Goal: Transaction & Acquisition: Purchase product/service

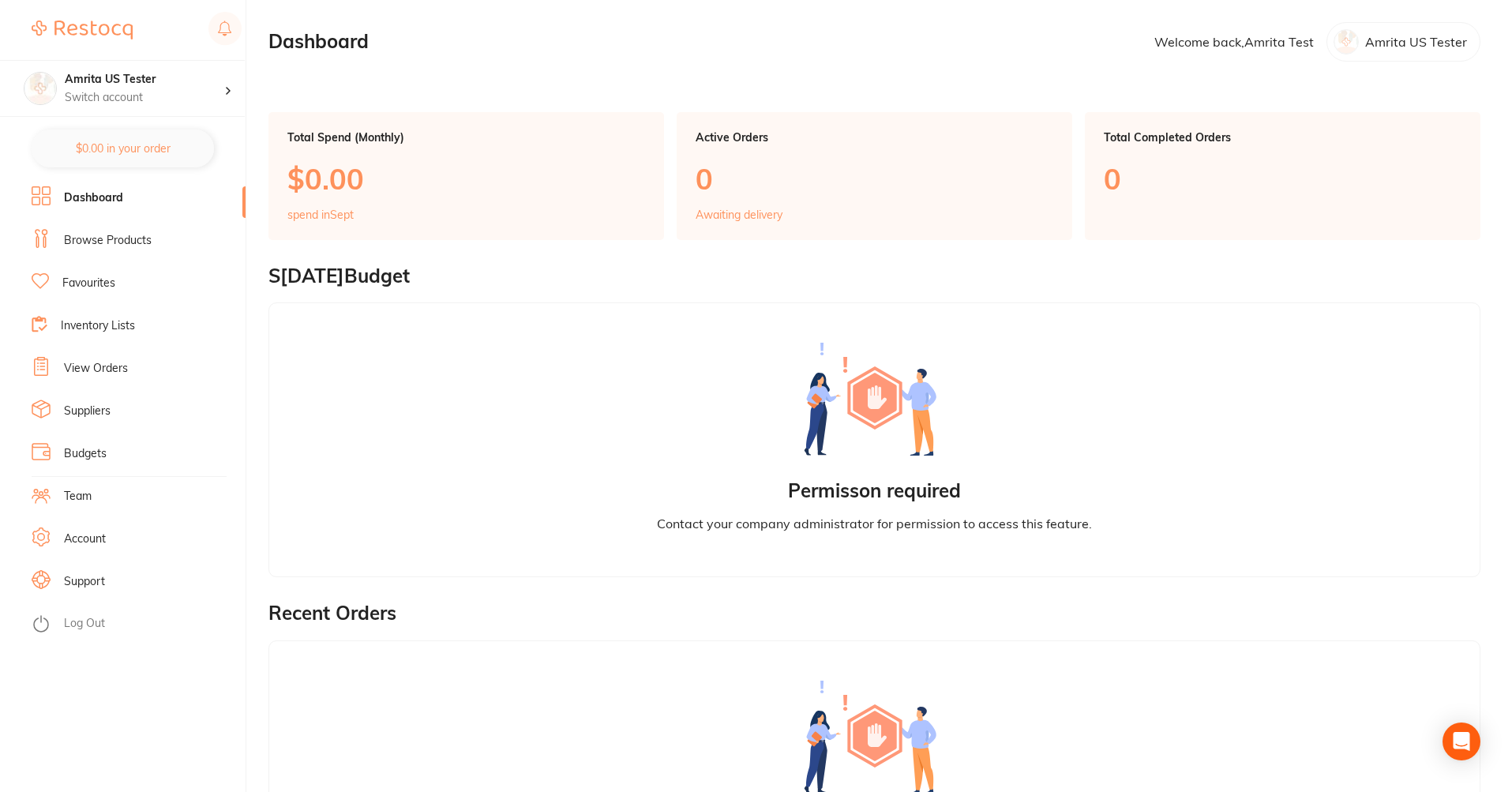
click at [95, 241] on link "Browse Products" at bounding box center [107, 240] width 87 height 16
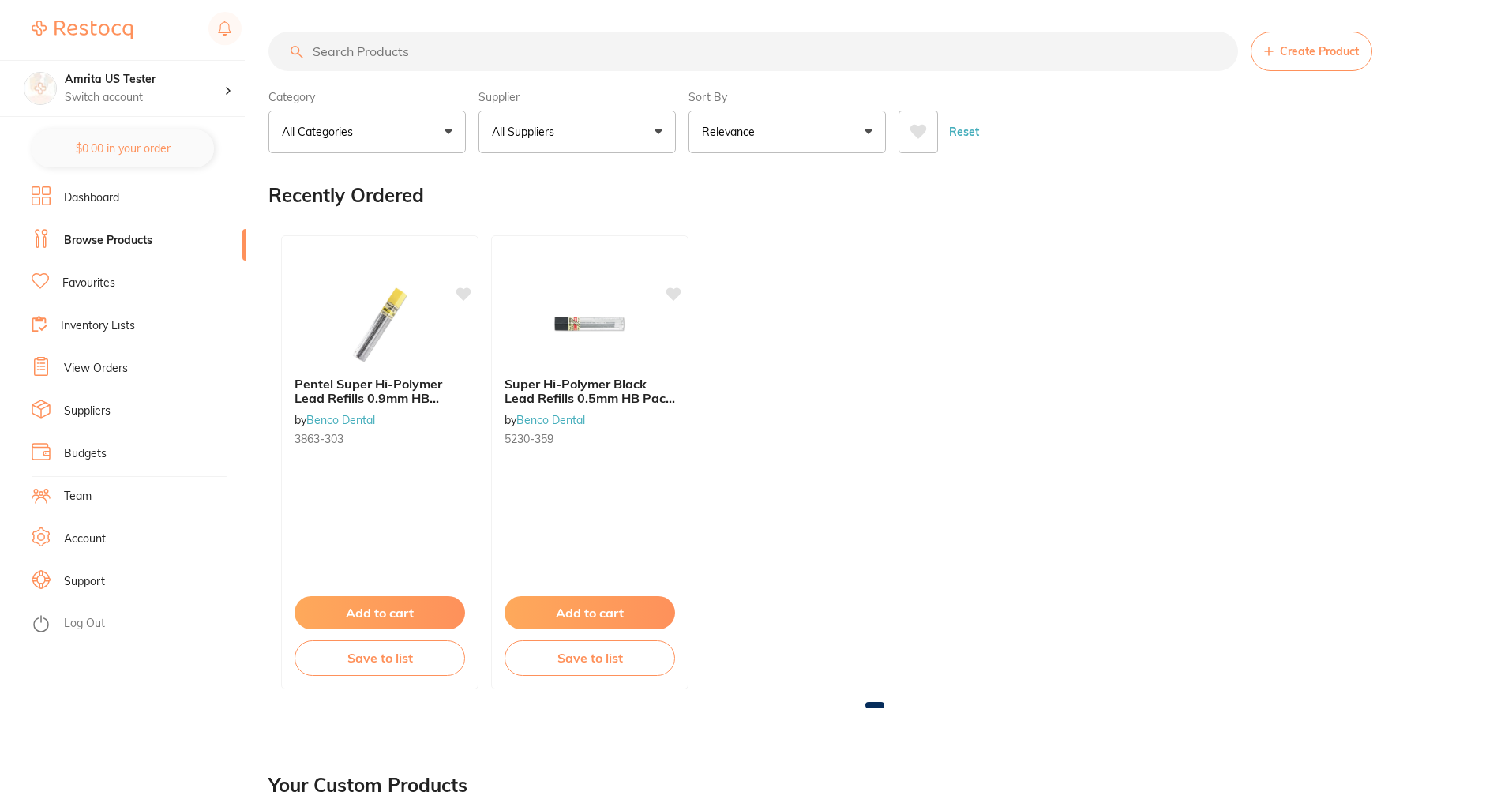
click at [532, 125] on p "All Suppliers" at bounding box center [526, 132] width 69 height 16
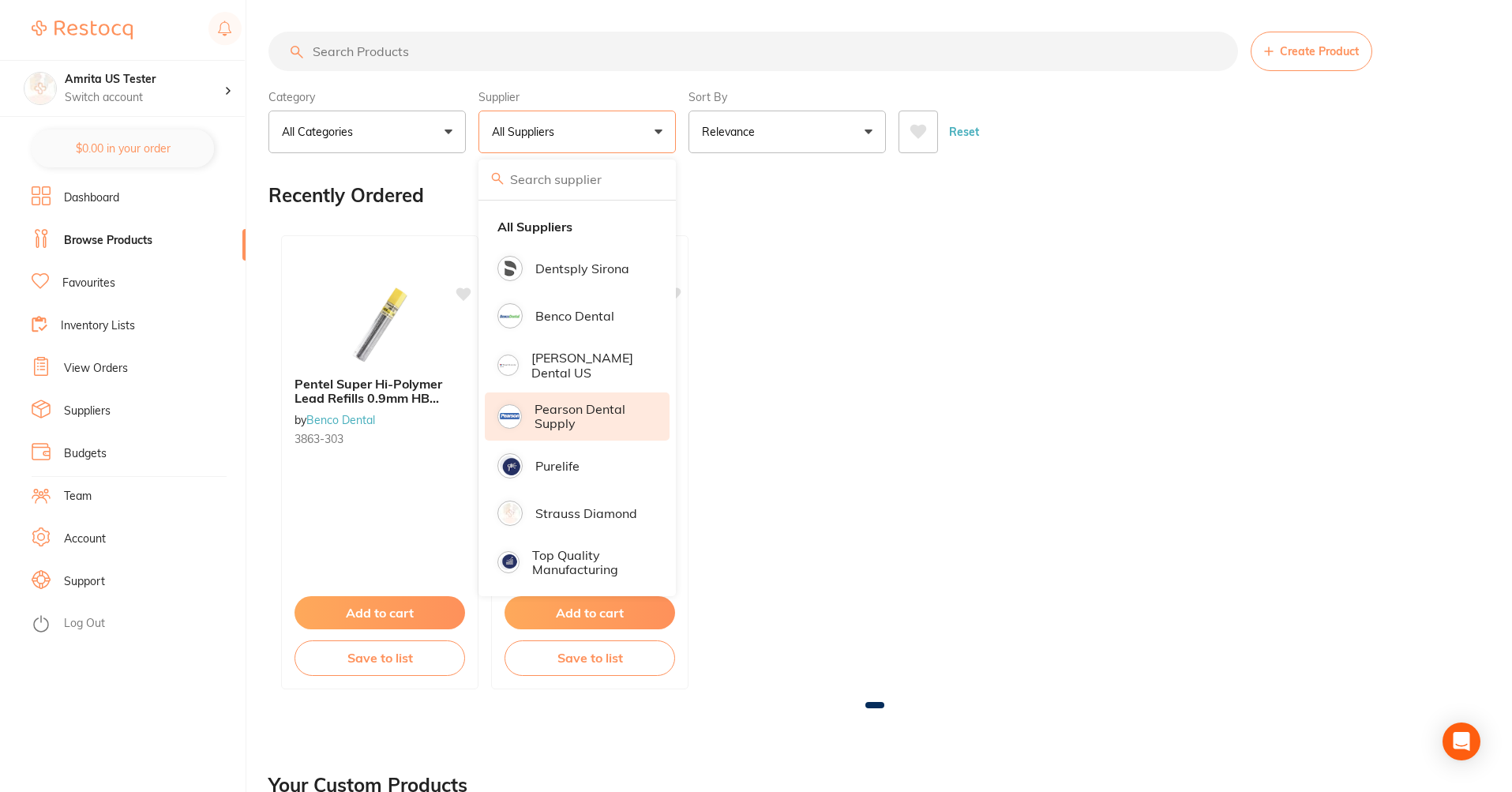
click at [569, 408] on p "Pearson Dental Supply" at bounding box center [591, 416] width 113 height 29
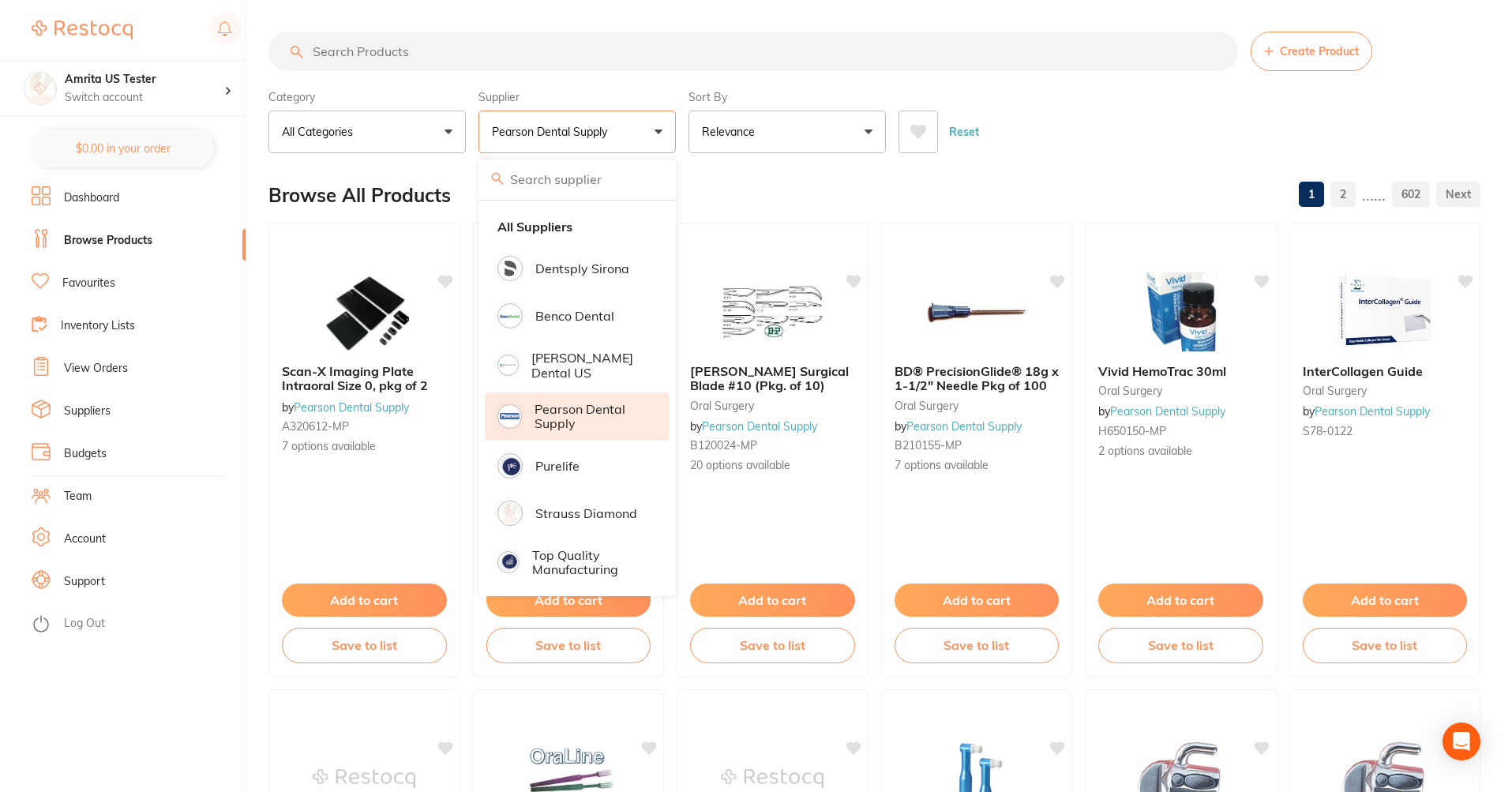
click at [735, 138] on p "Relevance" at bounding box center [732, 132] width 60 height 16
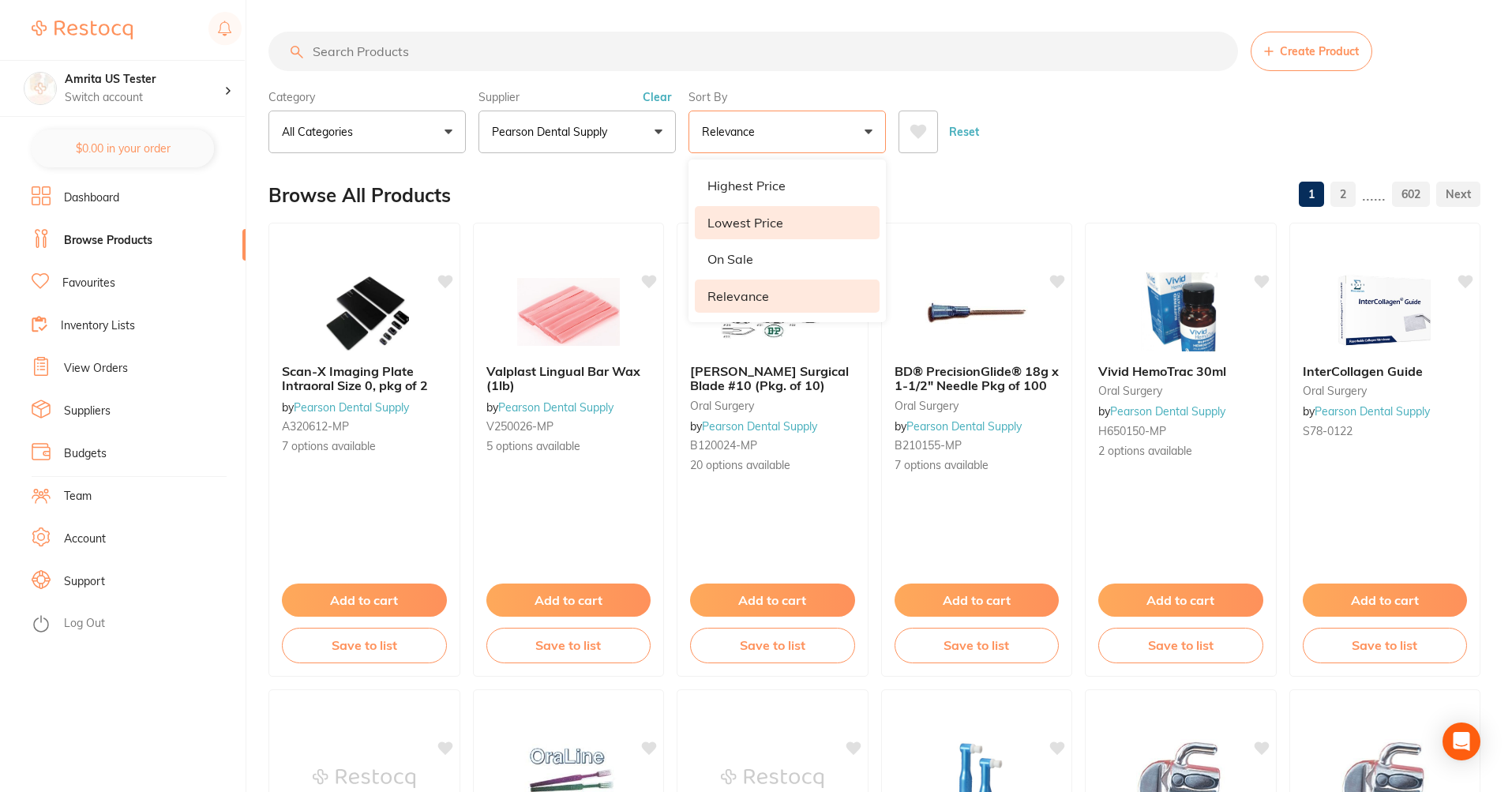
click at [762, 226] on p "Lowest Price" at bounding box center [745, 223] width 76 height 14
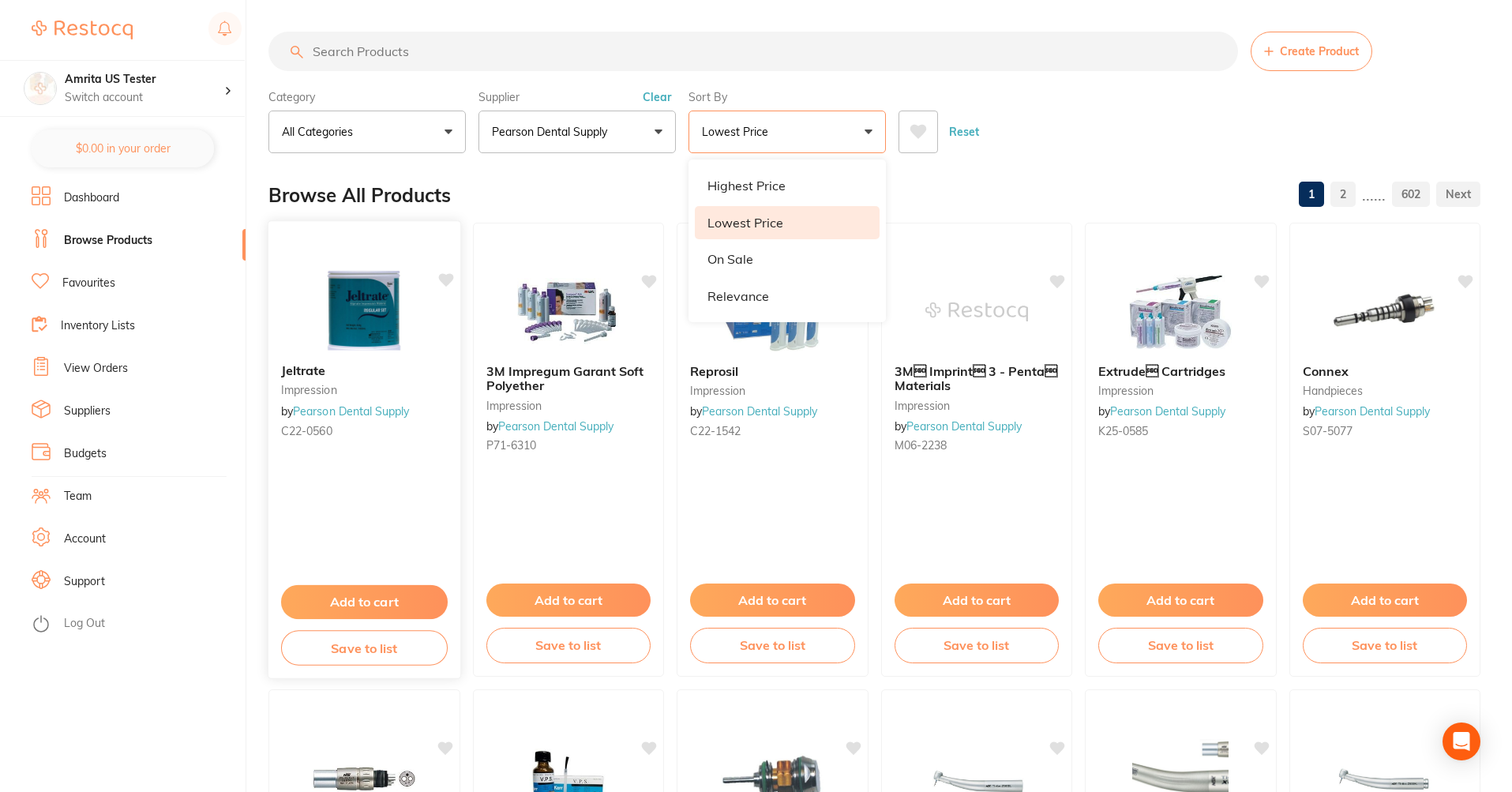
click at [445, 274] on icon at bounding box center [445, 280] width 16 height 16
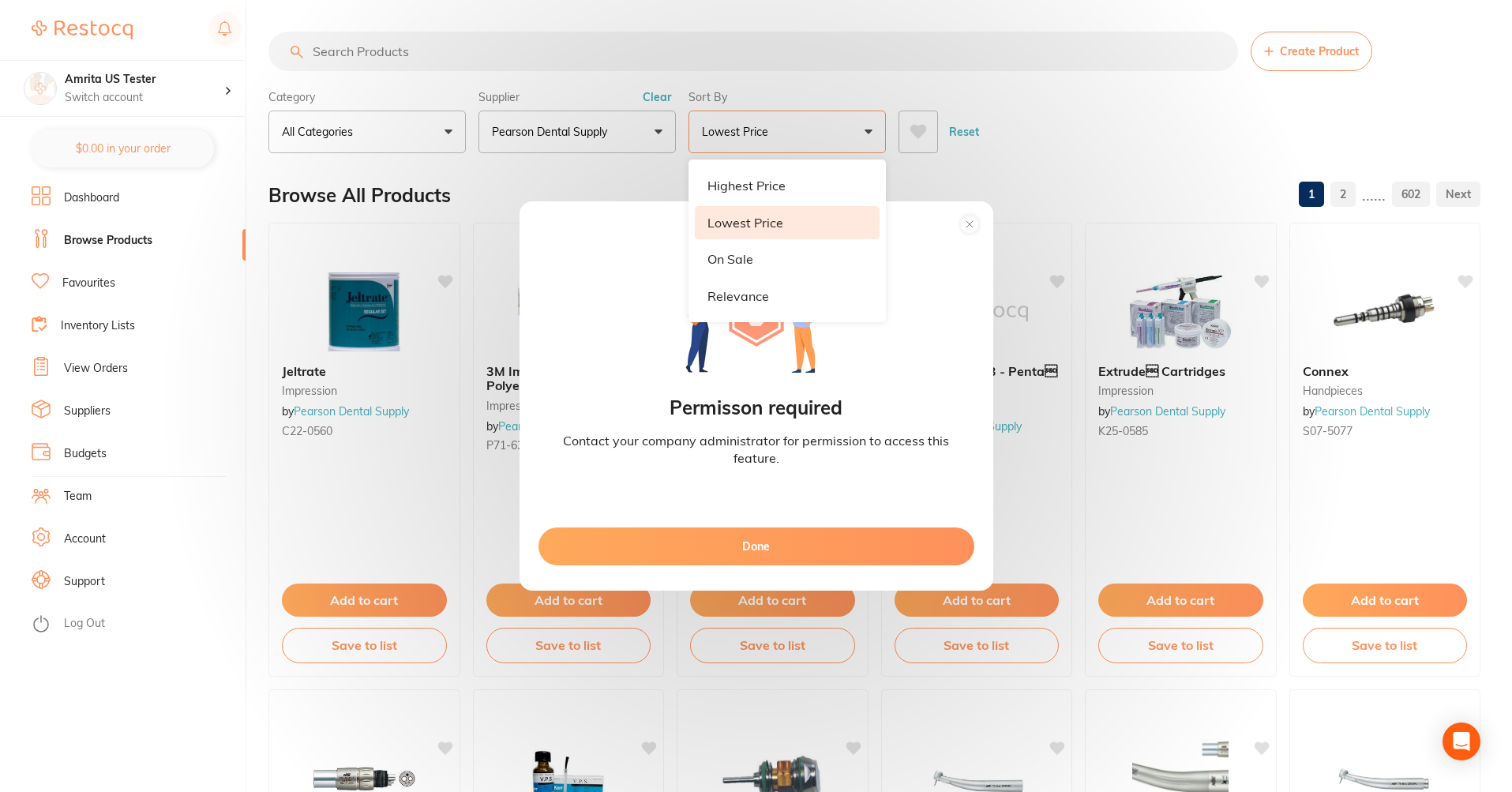
click at [960, 228] on circle at bounding box center [969, 224] width 19 height 19
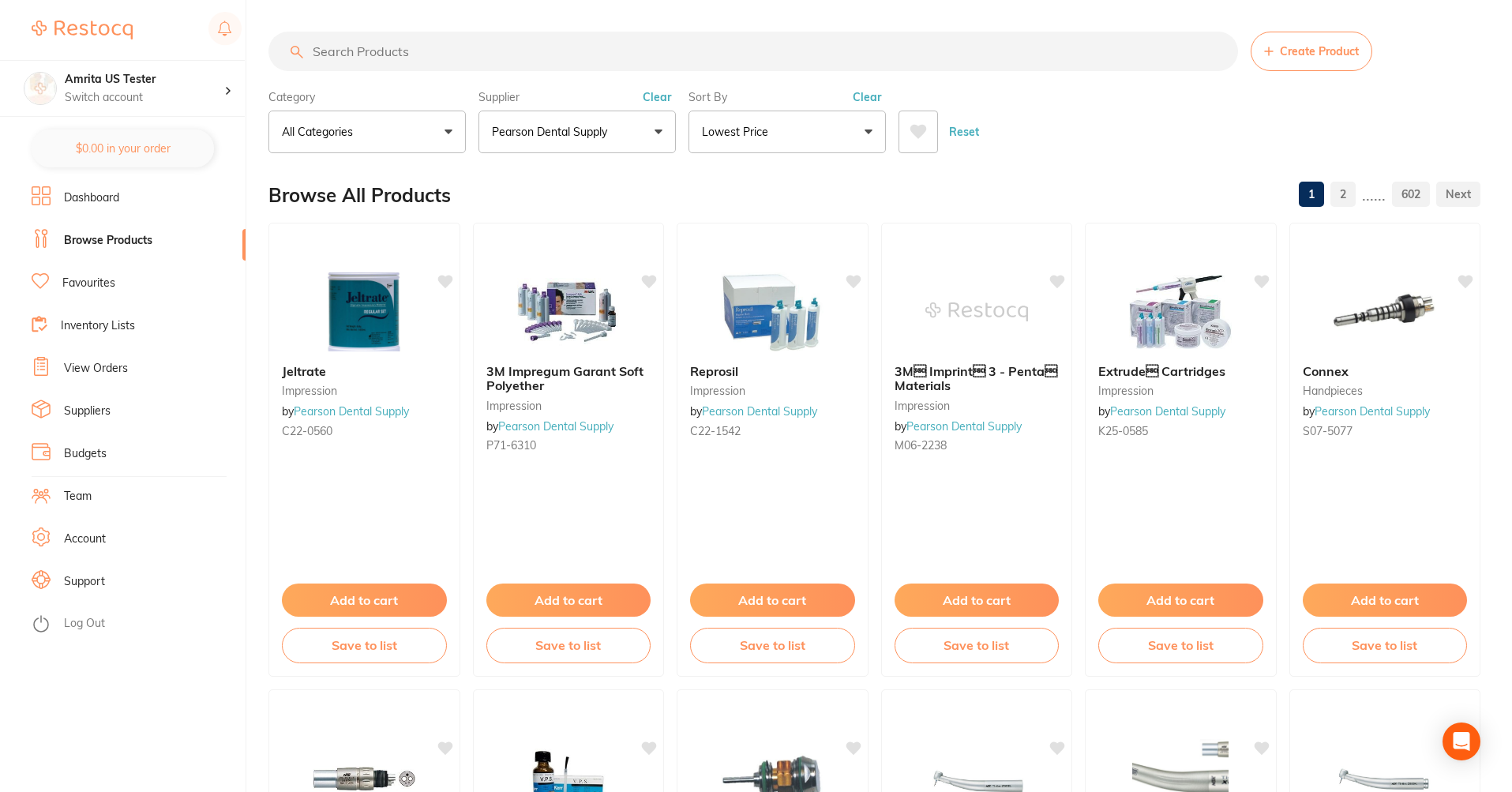
click at [158, 540] on li "Account" at bounding box center [138, 540] width 214 height 24
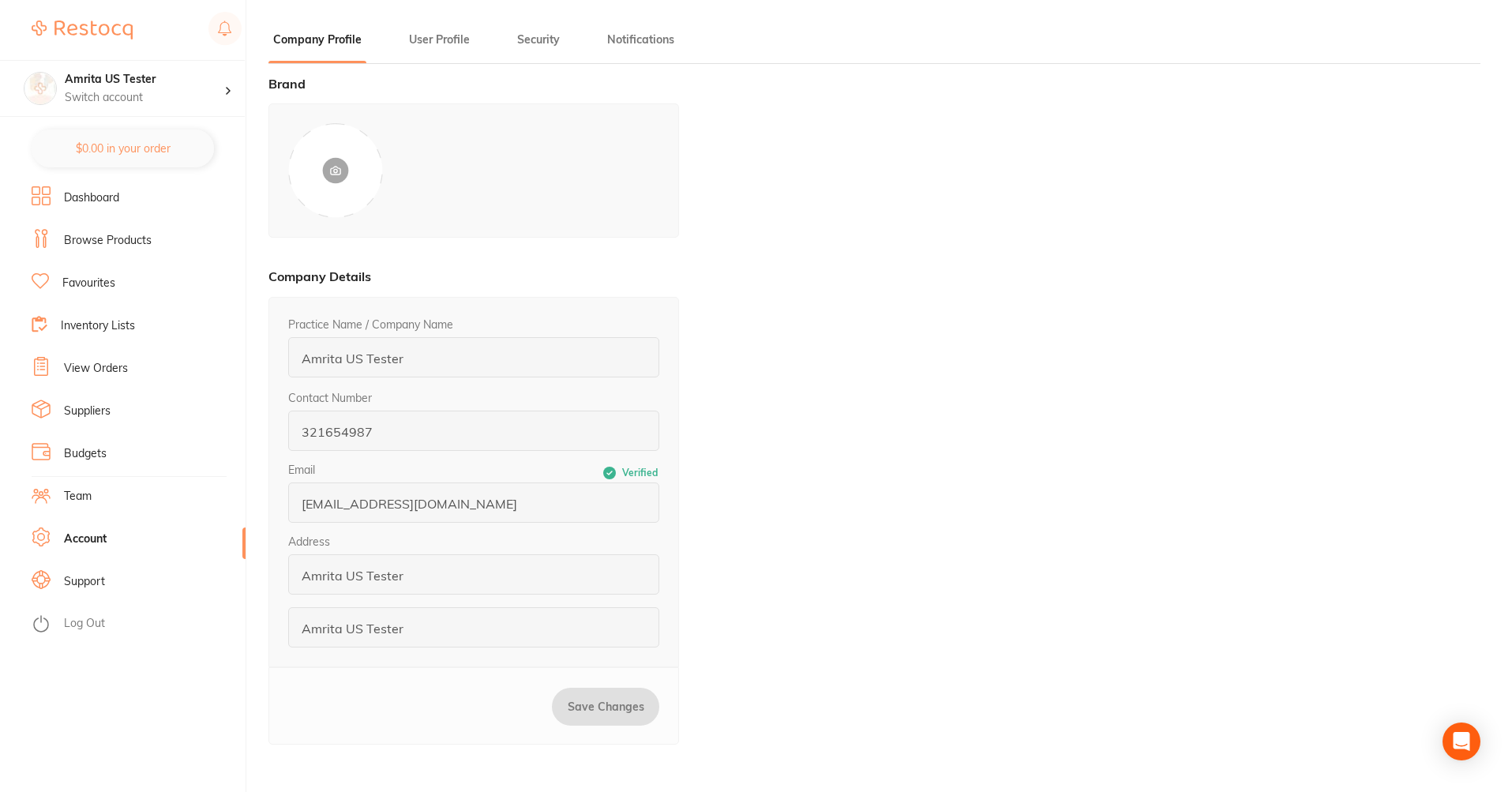
type input "Amrita"
type input "Test"
type input "3216549870"
type input "amrita+123321@terrificminds.com"
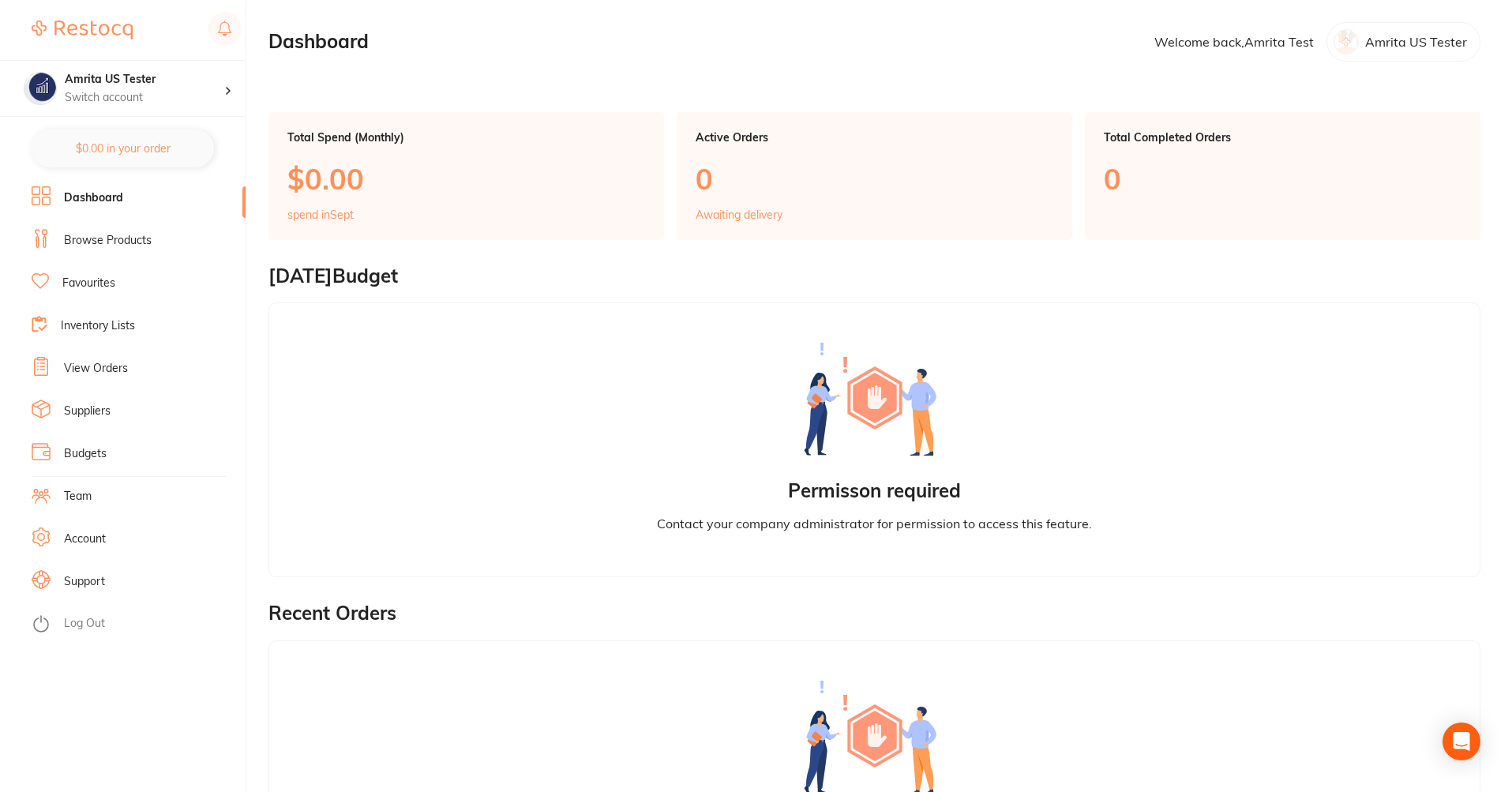
click at [133, 241] on link "Browse Products" at bounding box center [107, 240] width 87 height 16
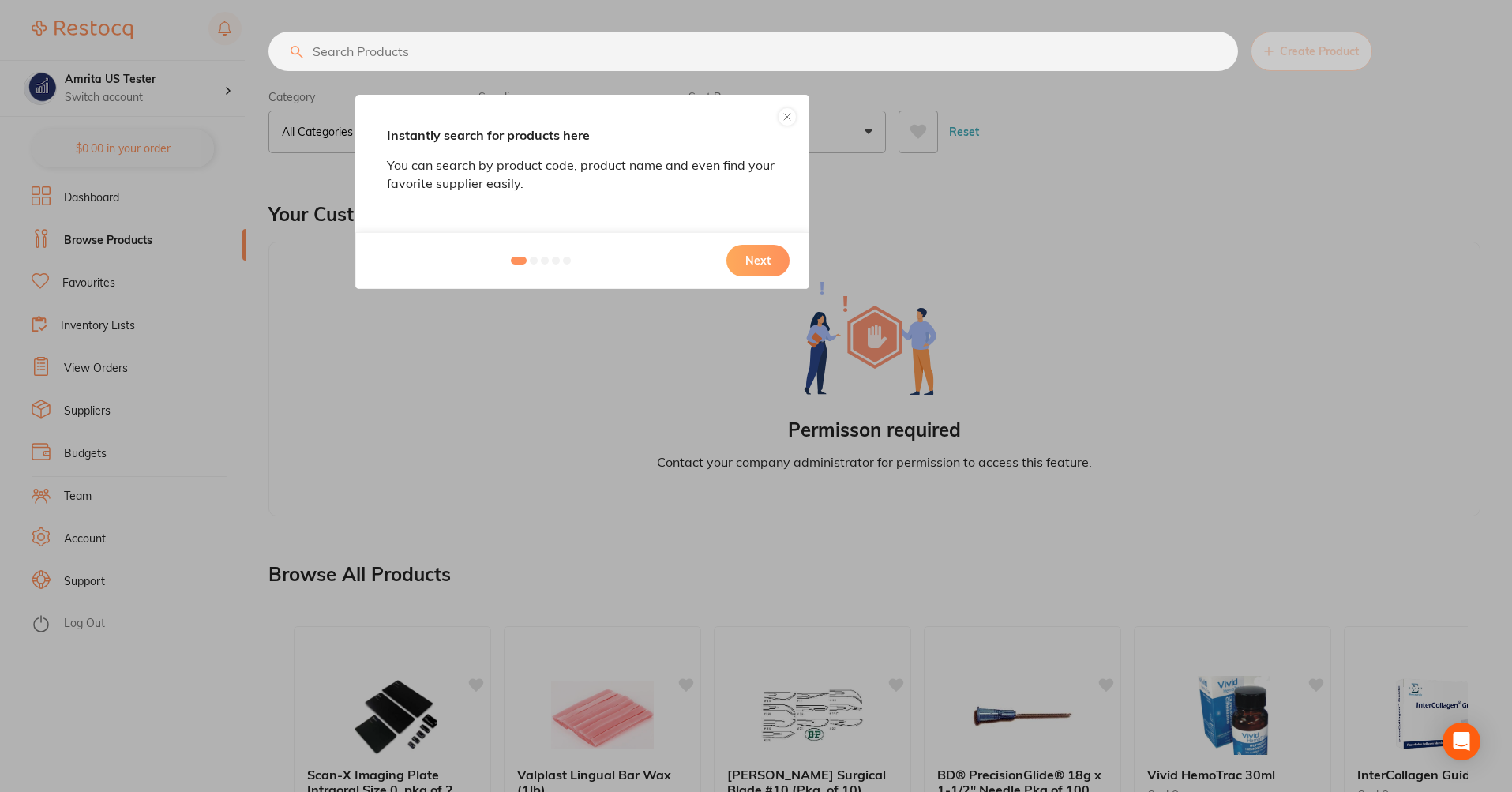
click at [760, 283] on div "Next" at bounding box center [582, 260] width 454 height 57
click at [764, 263] on button "Next" at bounding box center [758, 260] width 64 height 32
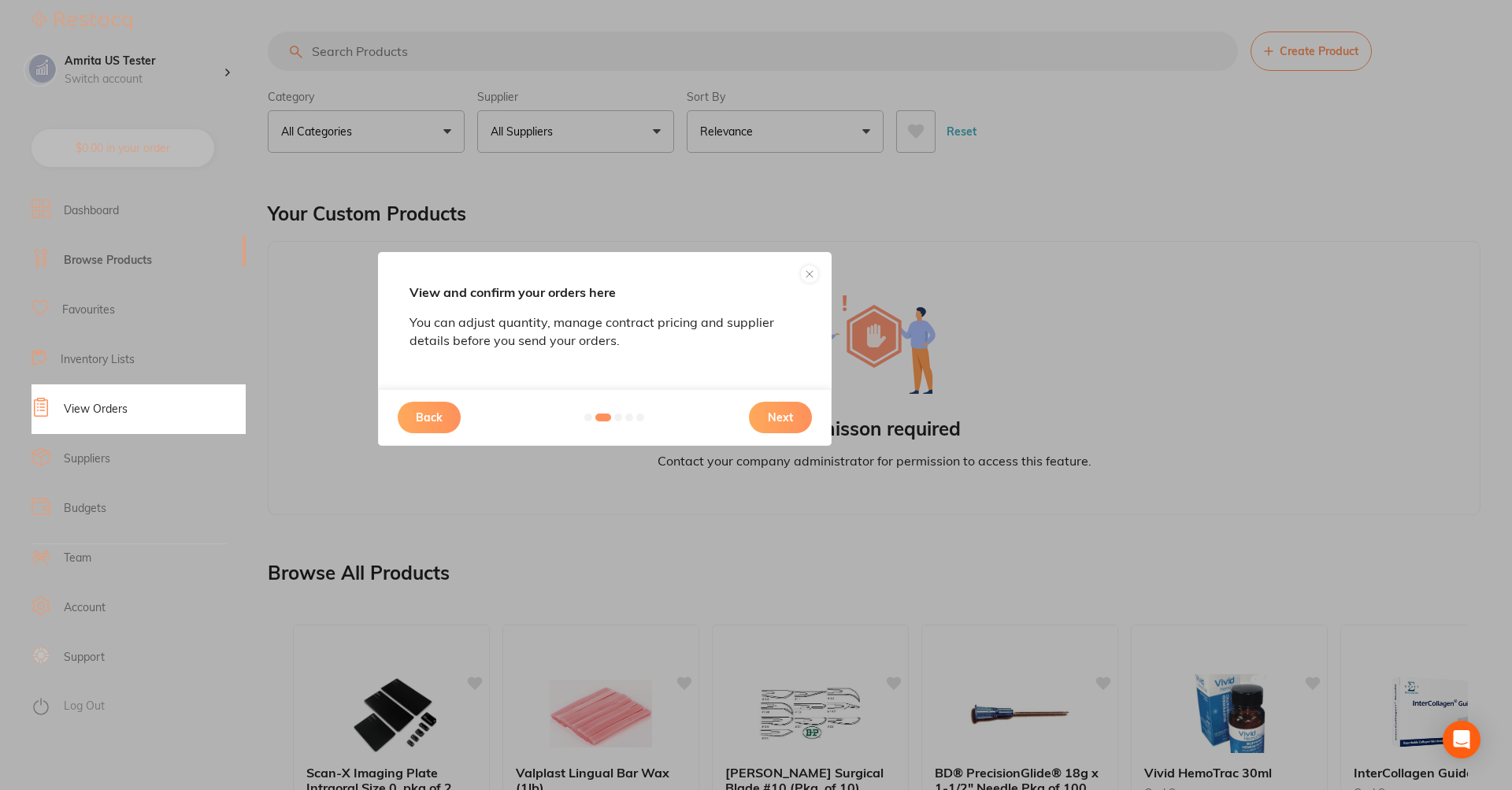
click at [798, 441] on div "Back Next" at bounding box center [604, 417] width 454 height 56
click at [790, 409] on button "Next" at bounding box center [781, 417] width 63 height 32
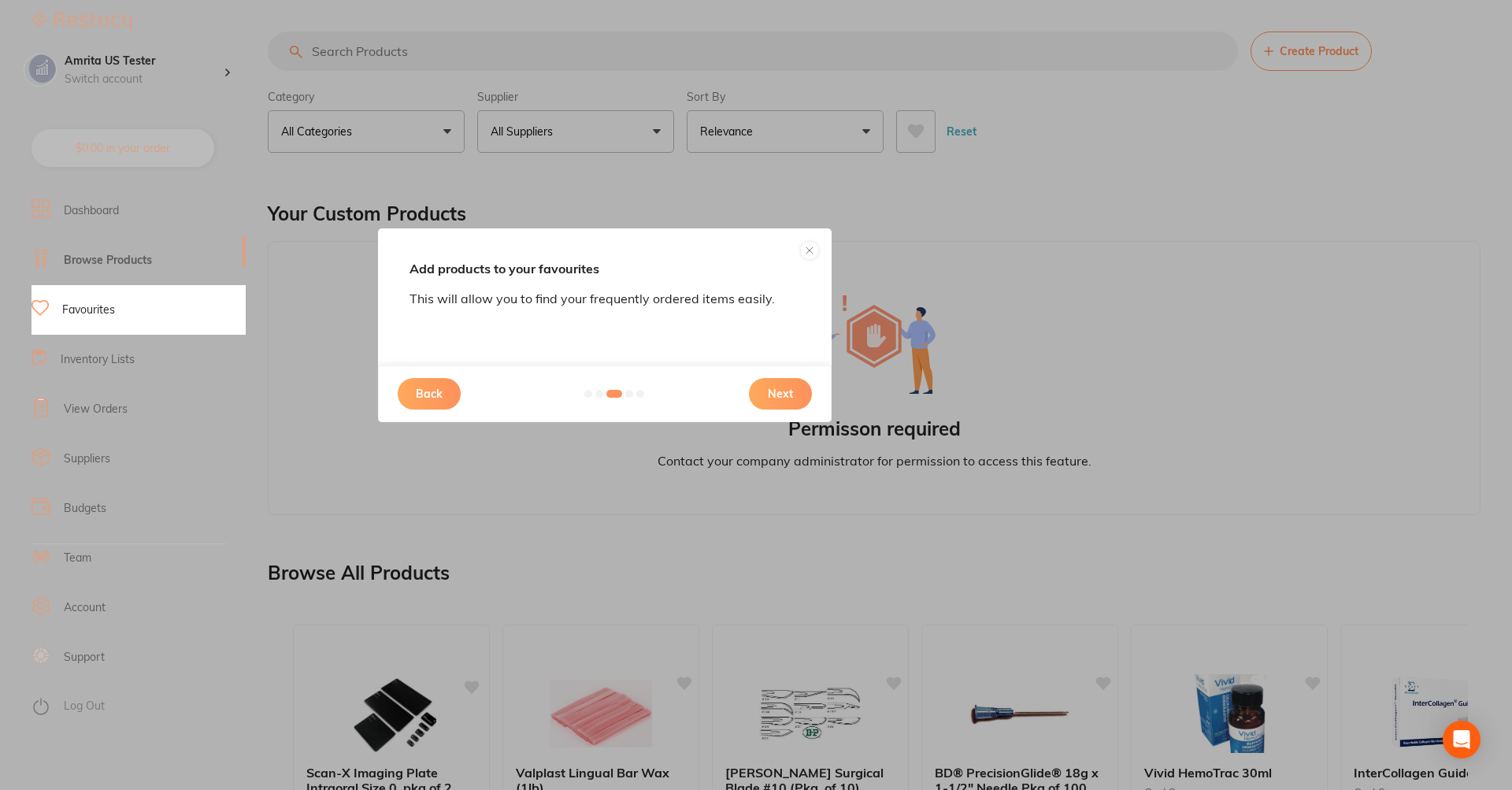
click at [790, 404] on button "Next" at bounding box center [781, 394] width 63 height 32
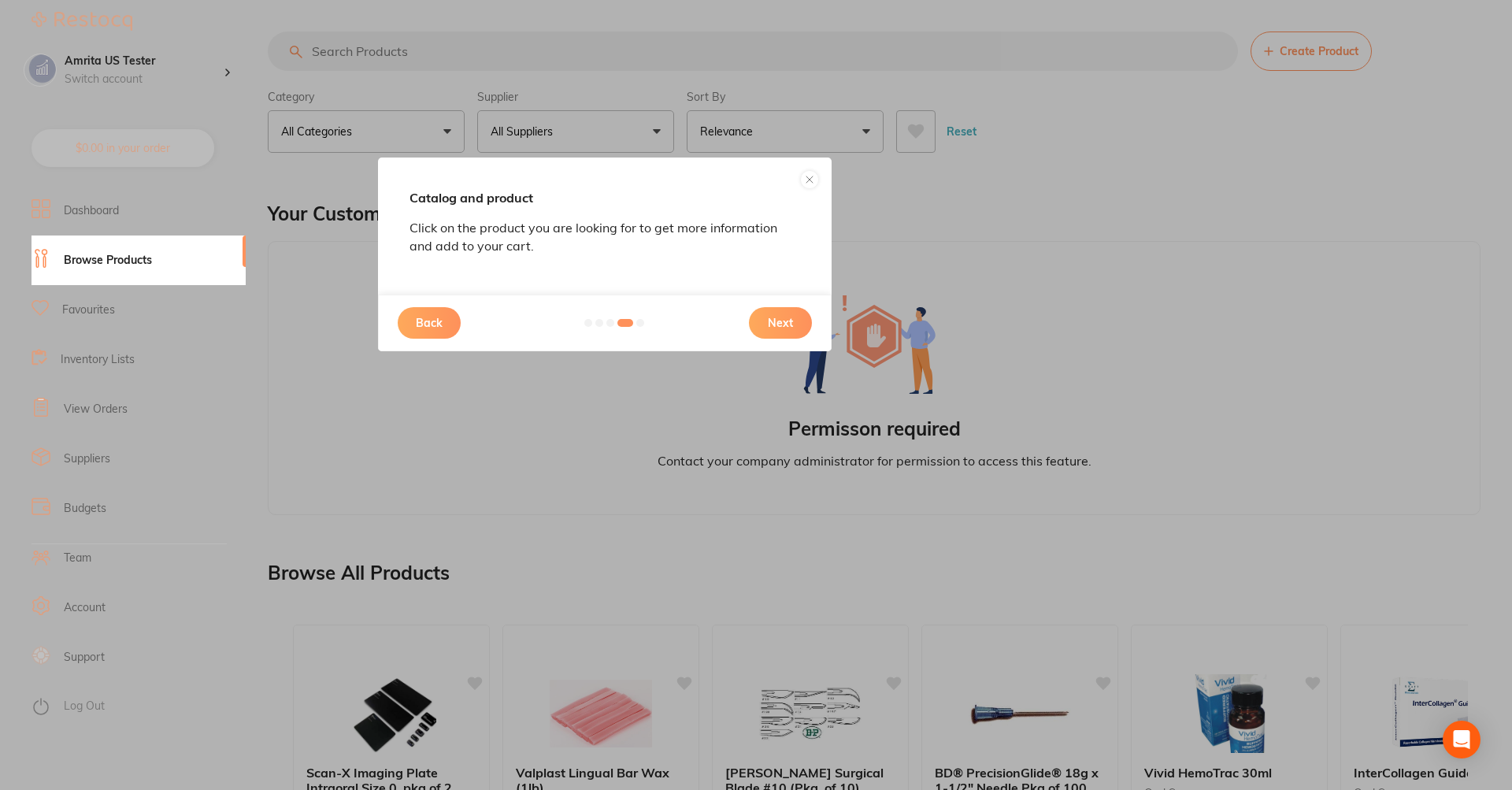
click at [785, 315] on button "Next" at bounding box center [781, 323] width 63 height 32
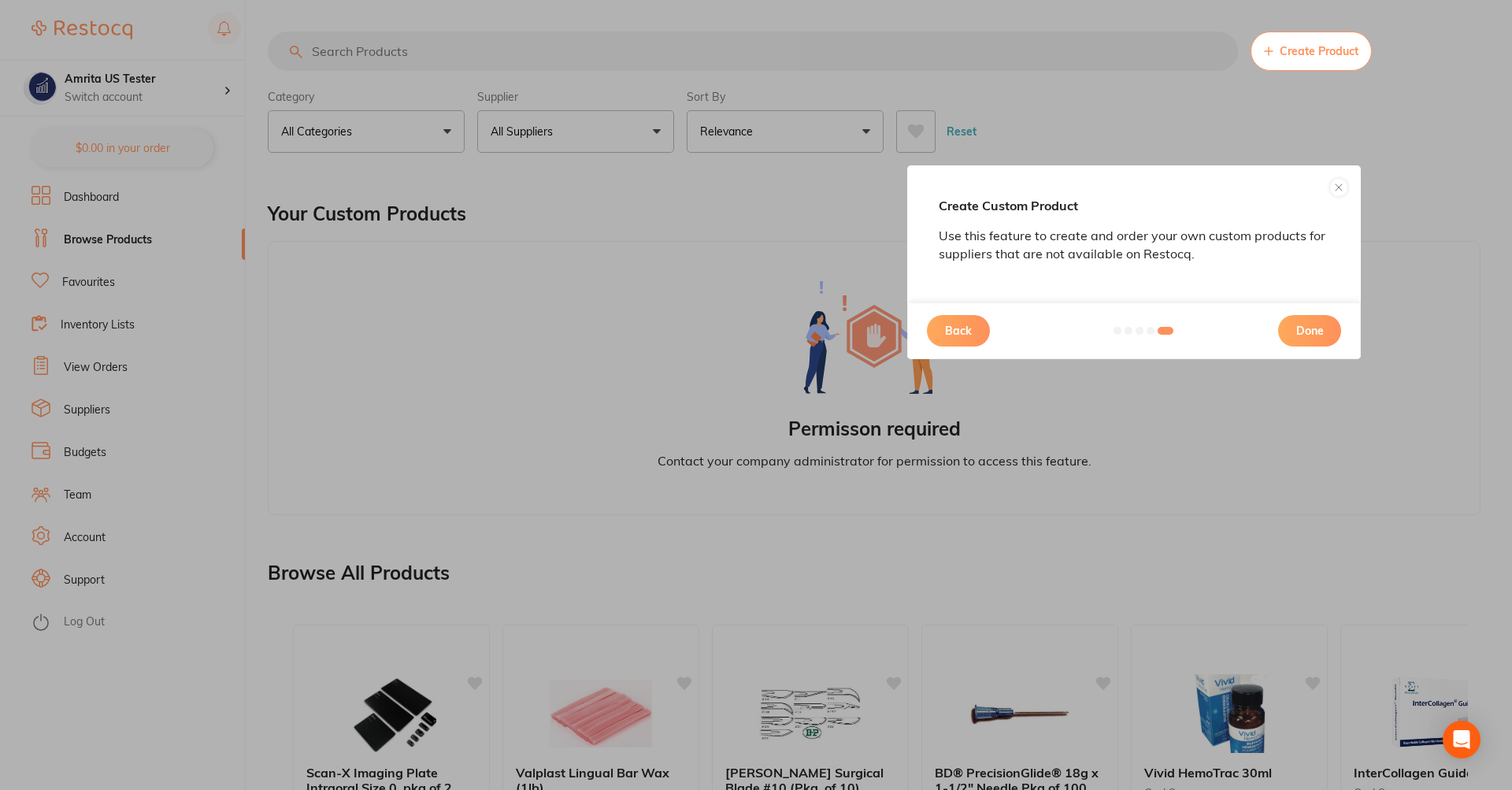
click at [1317, 328] on button "Done" at bounding box center [1310, 331] width 63 height 32
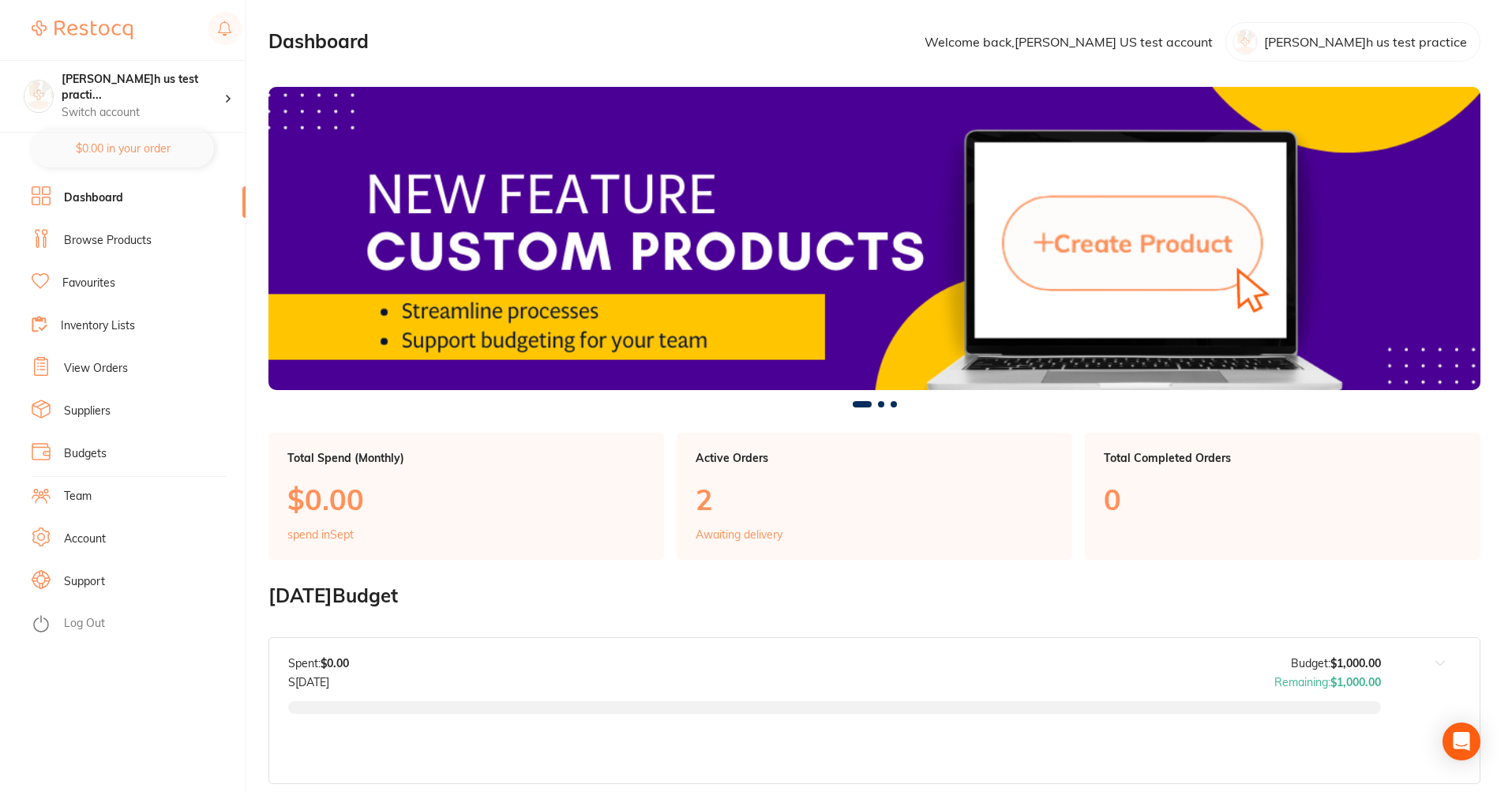
click at [98, 235] on link "Browse Products" at bounding box center [107, 240] width 87 height 16
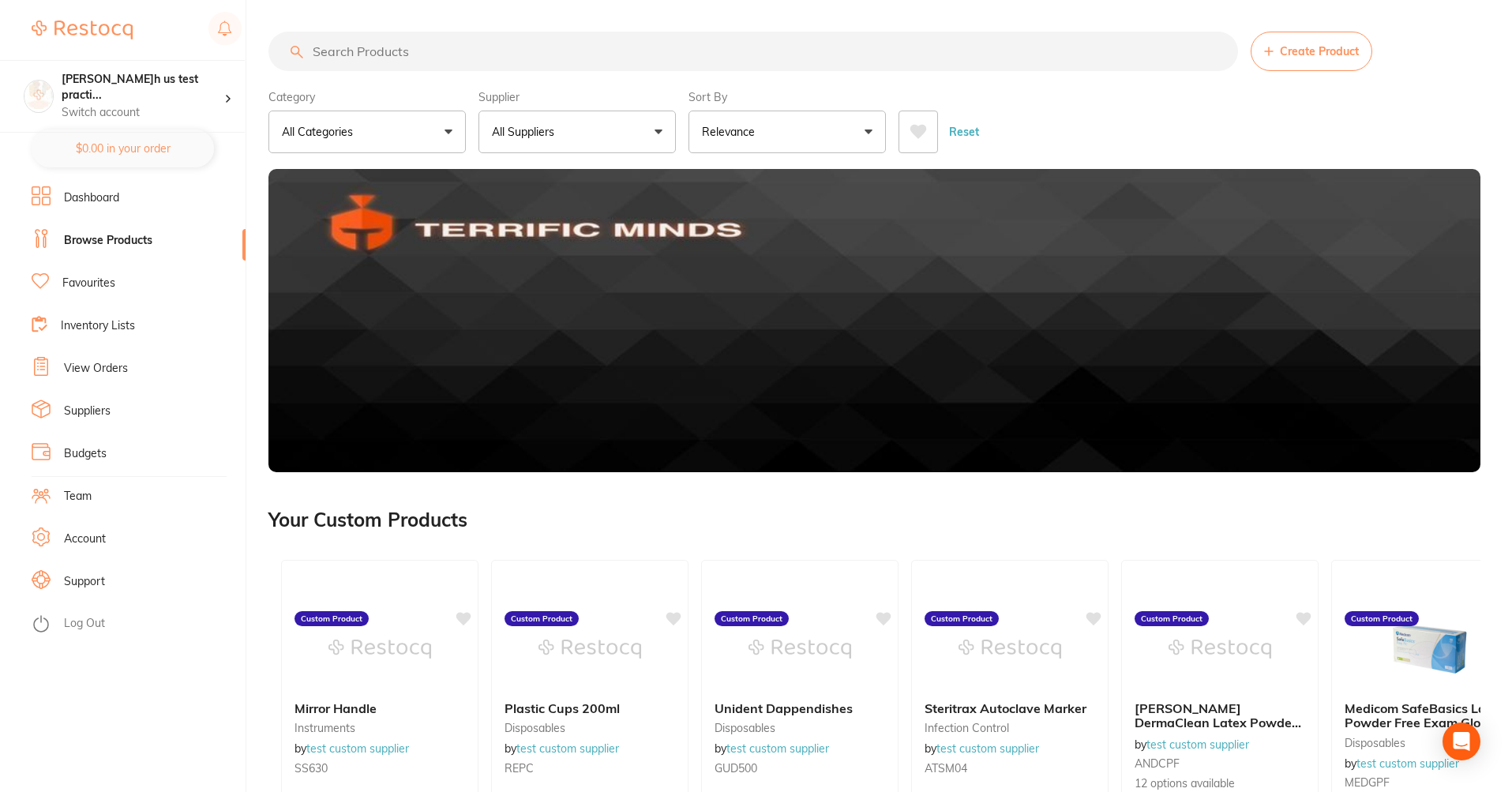
click at [513, 143] on button "All Suppliers" at bounding box center [577, 131] width 198 height 43
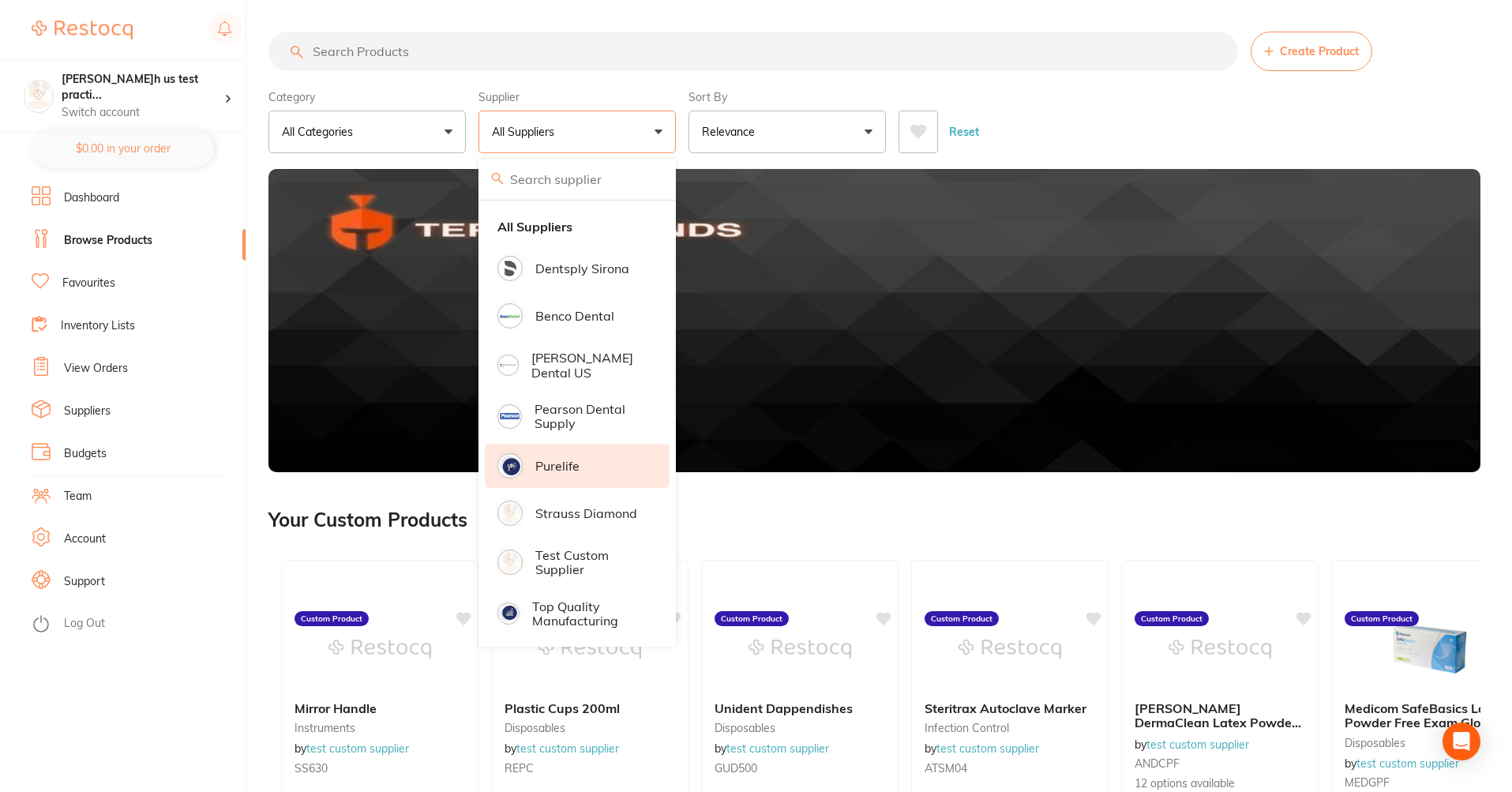
click at [623, 454] on li "Purelife" at bounding box center [577, 466] width 185 height 45
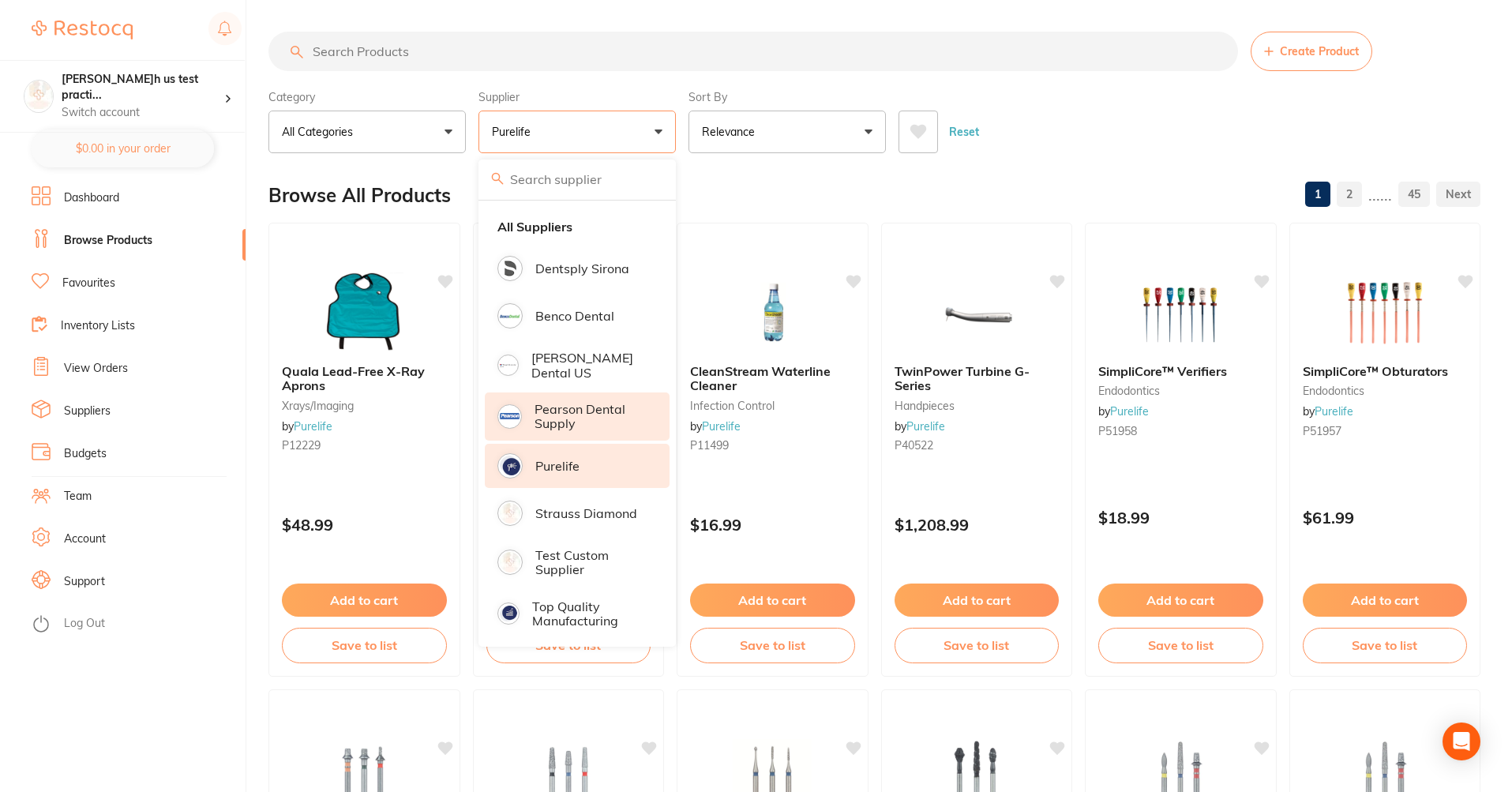
click at [623, 433] on li "Pearson Dental Supply" at bounding box center [577, 416] width 185 height 48
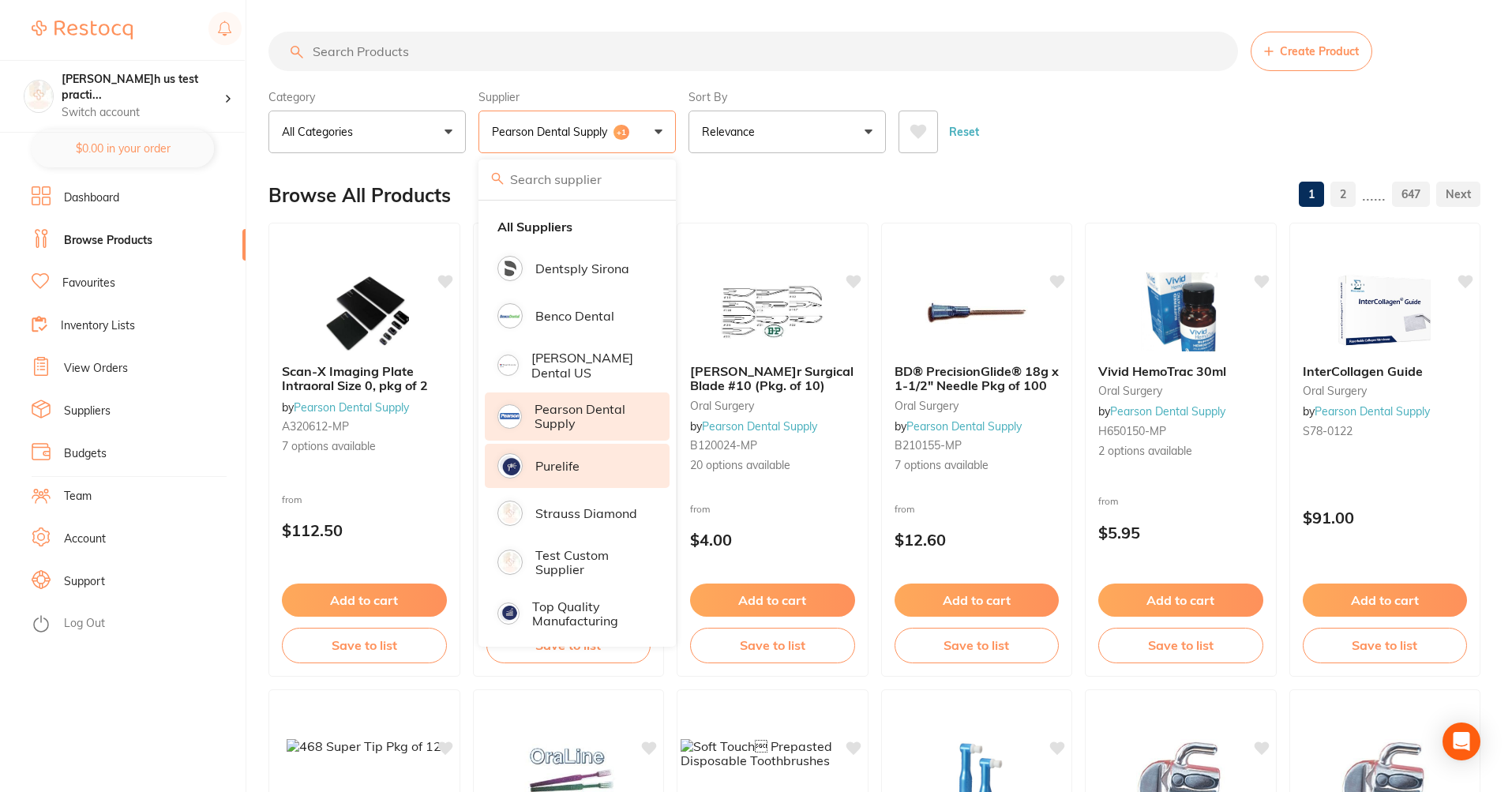
click at [621, 450] on li "Purelife" at bounding box center [577, 466] width 185 height 45
click at [782, 137] on button "Relevance" at bounding box center [787, 131] width 198 height 43
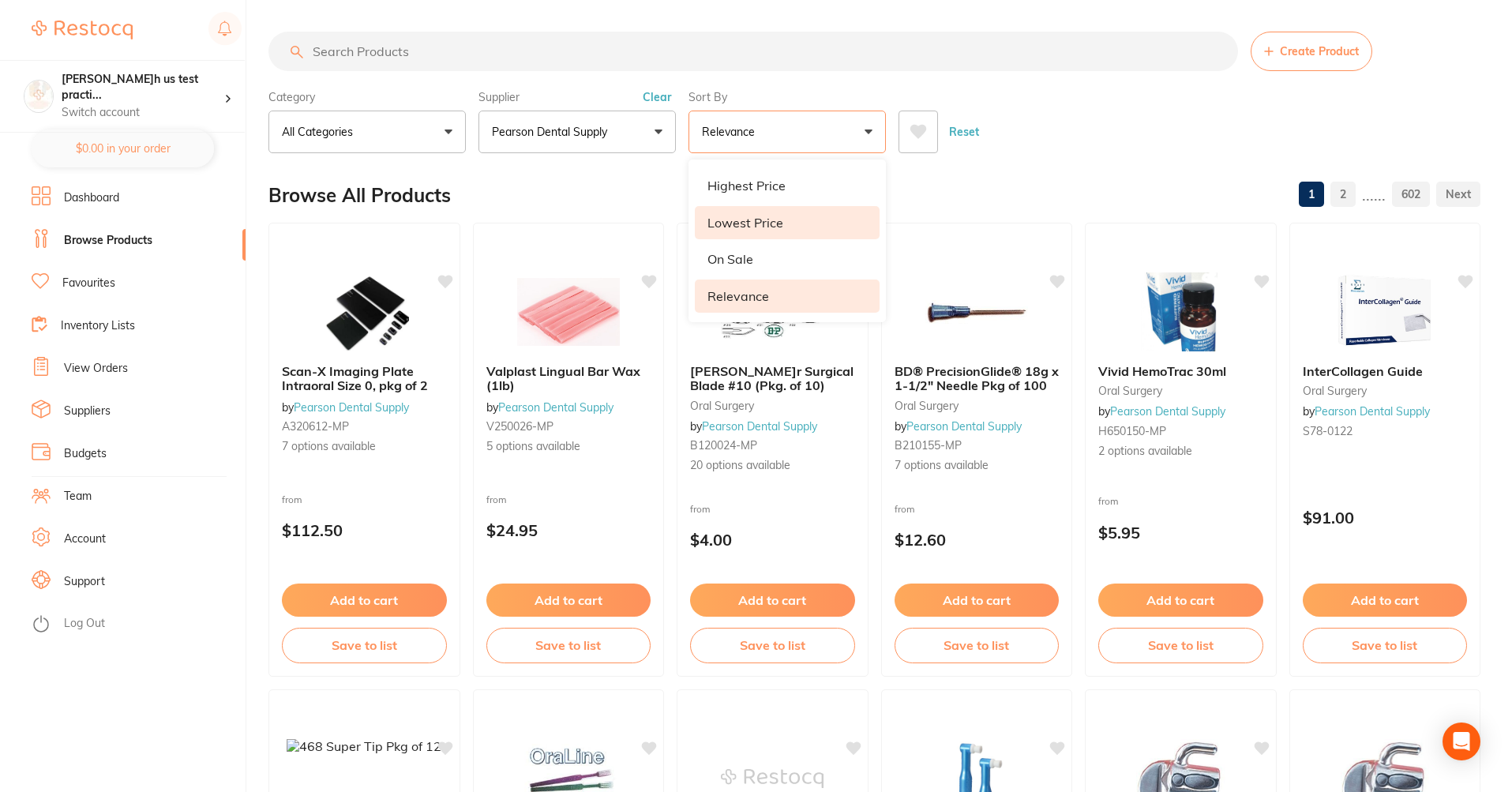
click at [780, 233] on li "Lowest Price" at bounding box center [787, 222] width 185 height 33
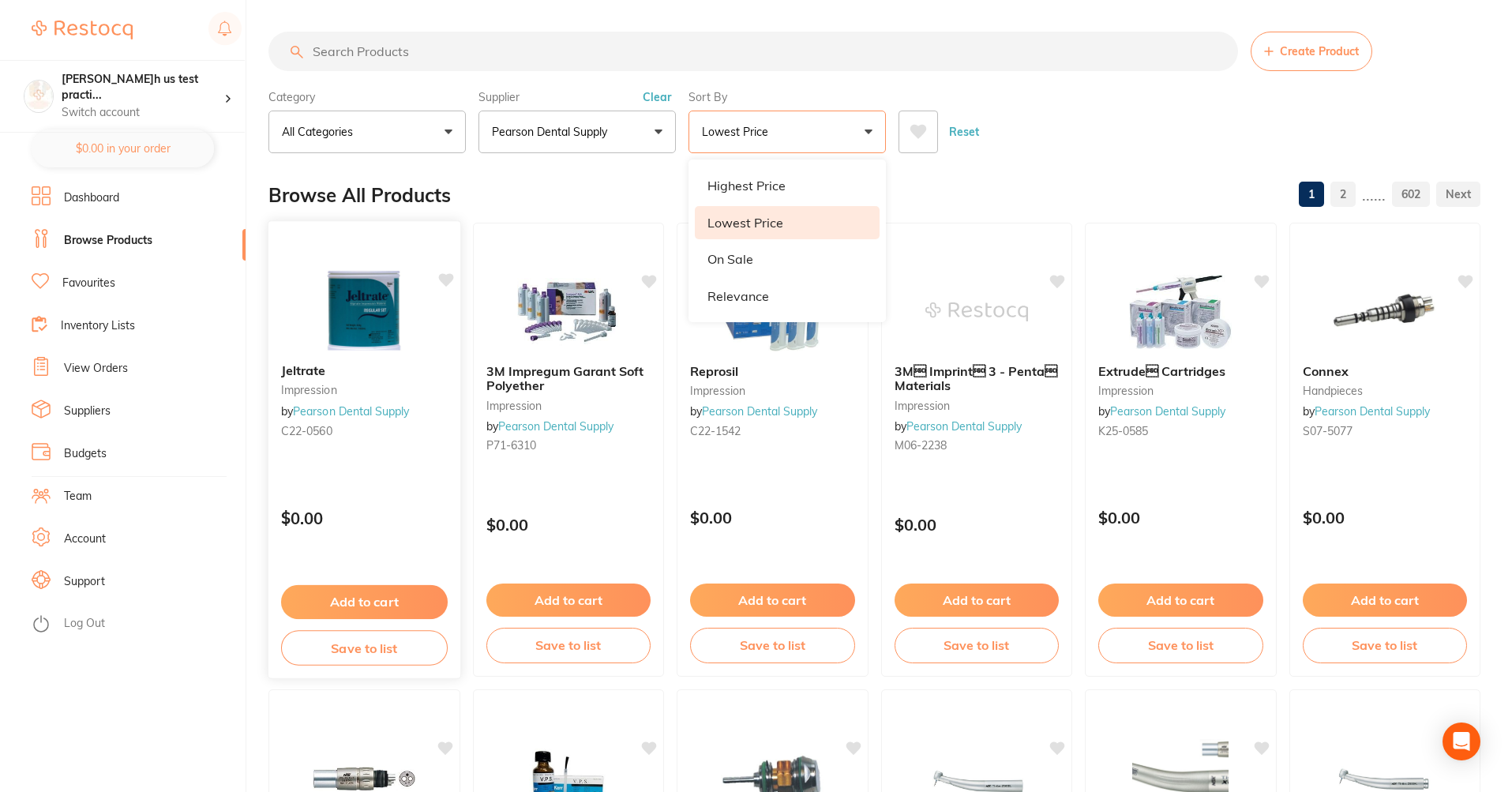
click at [455, 360] on div "Jeltrate impression by [PERSON_NAME]n Dental Supply C22-0560" at bounding box center [364, 403] width 192 height 105
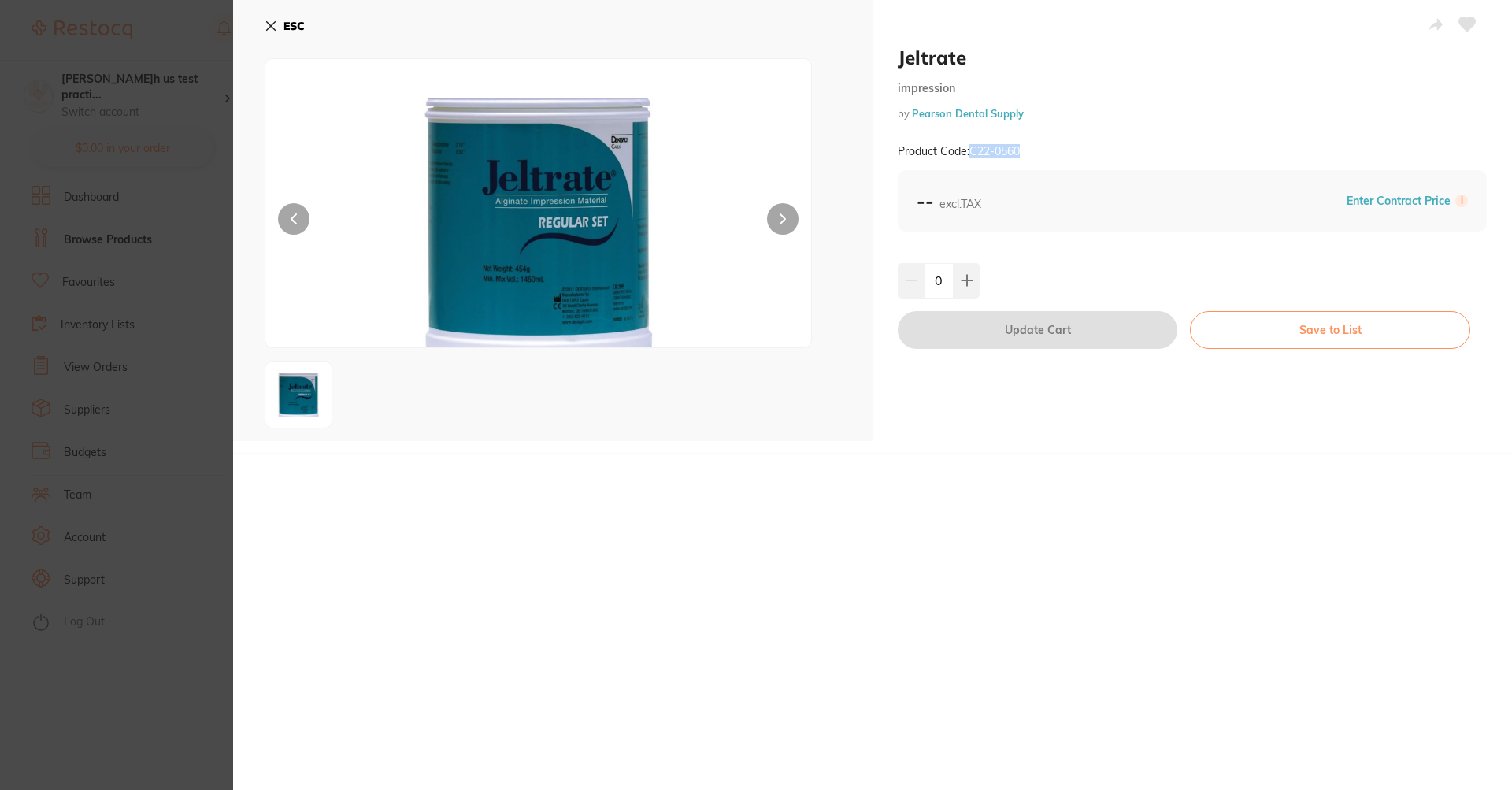
drag, startPoint x: 1033, startPoint y: 154, endPoint x: 973, endPoint y: 151, distance: 60.1
click at [973, 151] on div "Product Code: C22-0560" at bounding box center [1192, 152] width 589 height 39
copy small "C22-0560"
